Goal: Transaction & Acquisition: Purchase product/service

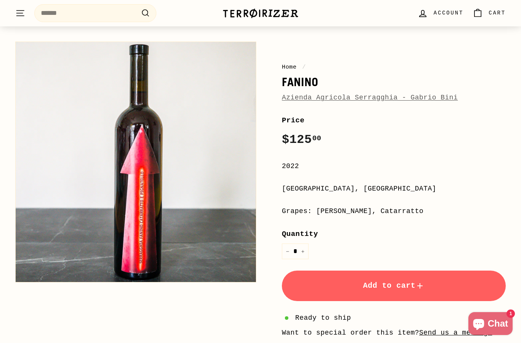
scroll to position [58, 0]
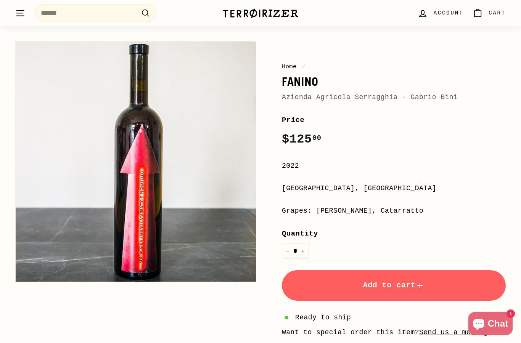
click at [408, 282] on span "Add to cart" at bounding box center [394, 285] width 62 height 9
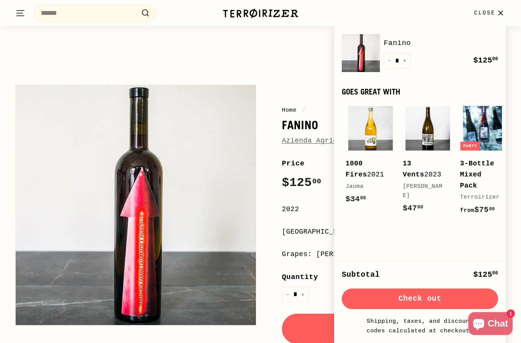
scroll to position [13, 0]
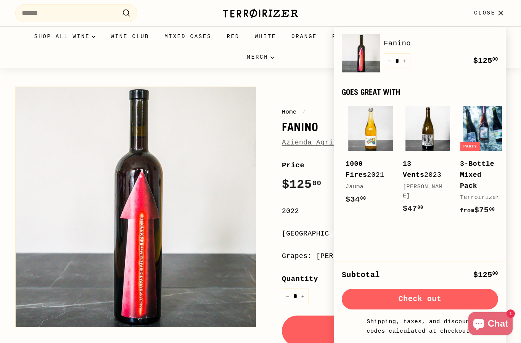
click at [303, 127] on h1 "Fanino" at bounding box center [394, 126] width 224 height 13
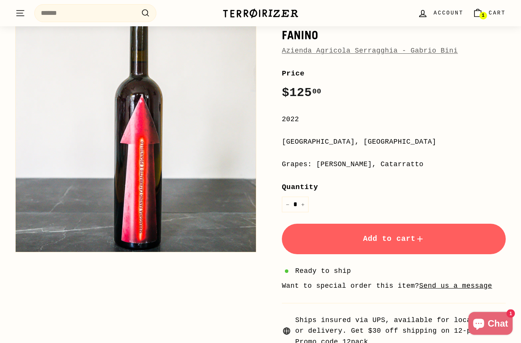
scroll to position [0, 0]
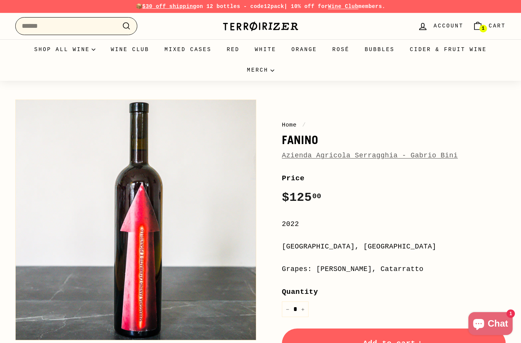
click at [84, 28] on input "Search" at bounding box center [76, 26] width 122 height 18
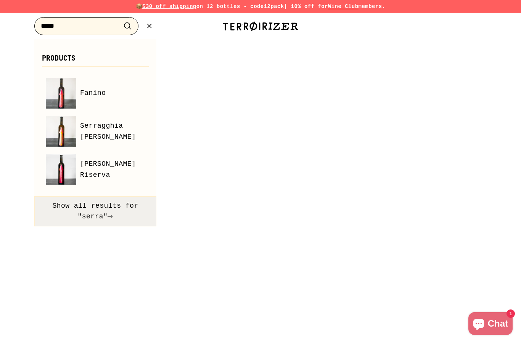
type input "*****"
click at [87, 211] on button "Show all results for "serra"" at bounding box center [95, 211] width 122 height 30
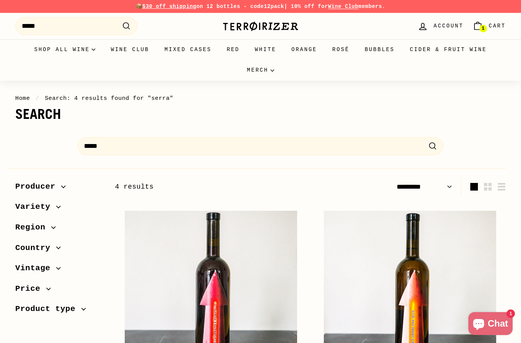
select select "*********"
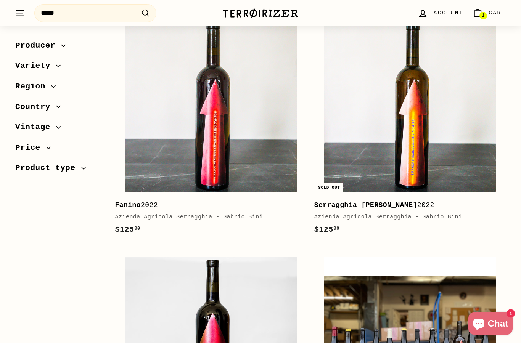
scroll to position [127, 0]
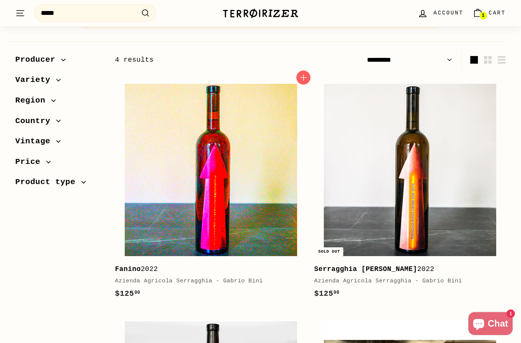
click at [173, 238] on img at bounding box center [211, 170] width 172 height 172
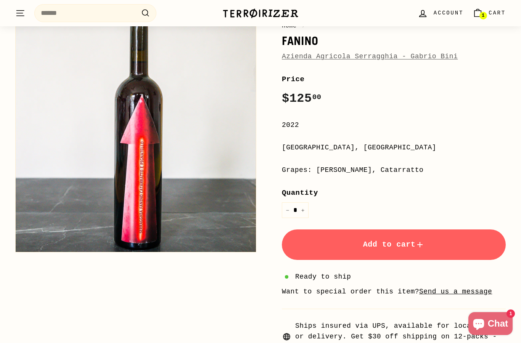
scroll to position [107, 0]
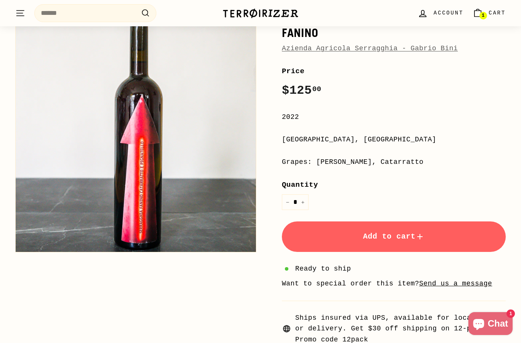
click at [474, 232] on button "Add to cart" at bounding box center [394, 236] width 224 height 30
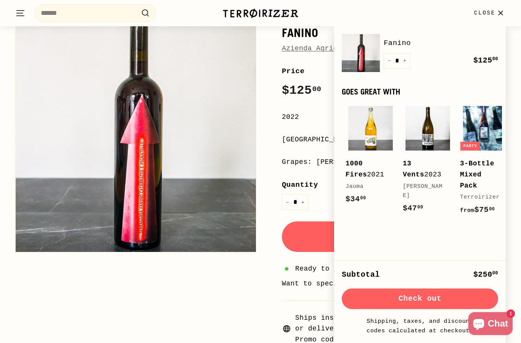
click at [425, 297] on button "Check out" at bounding box center [419, 299] width 156 height 21
